Goal: Register for event/course

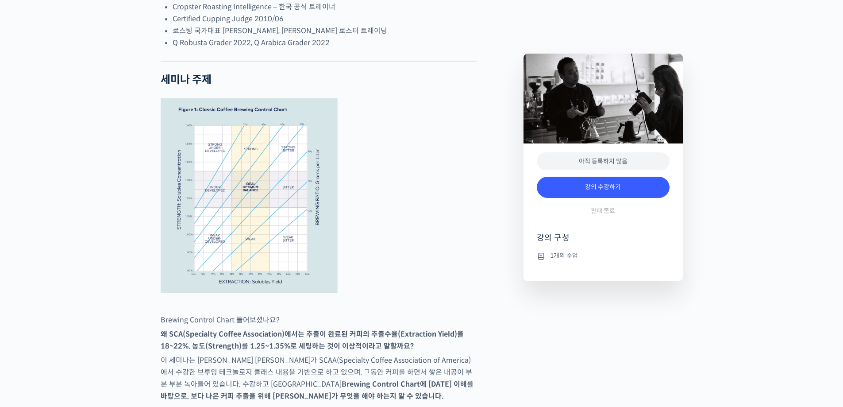
scroll to position [310, 0]
click at [260, 235] on img at bounding box center [249, 195] width 177 height 195
click at [264, 240] on img at bounding box center [249, 195] width 177 height 195
click at [377, 265] on figure at bounding box center [319, 195] width 316 height 195
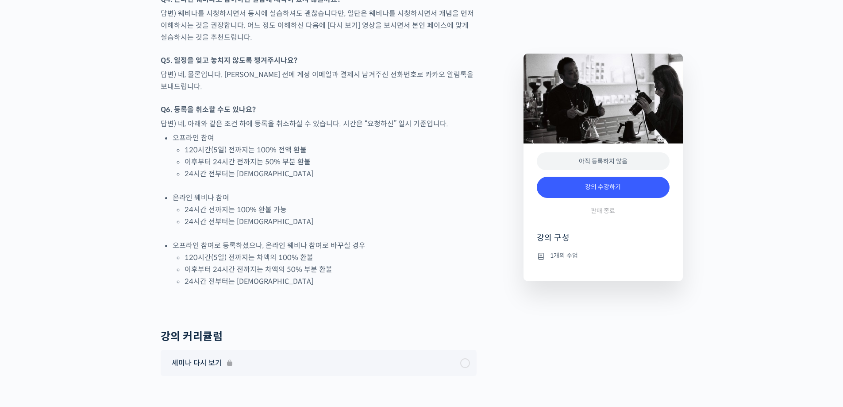
scroll to position [1274, 0]
